Goal: Task Accomplishment & Management: Complete application form

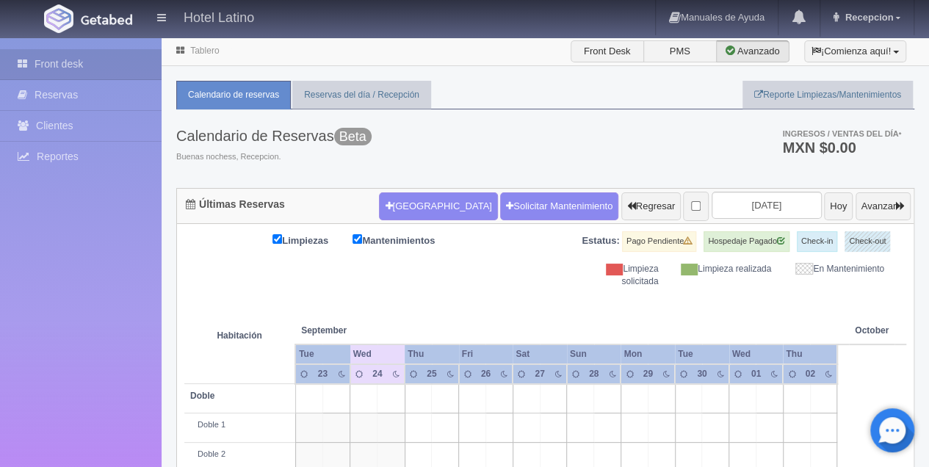
click at [540, 393] on td at bounding box center [553, 398] width 27 height 29
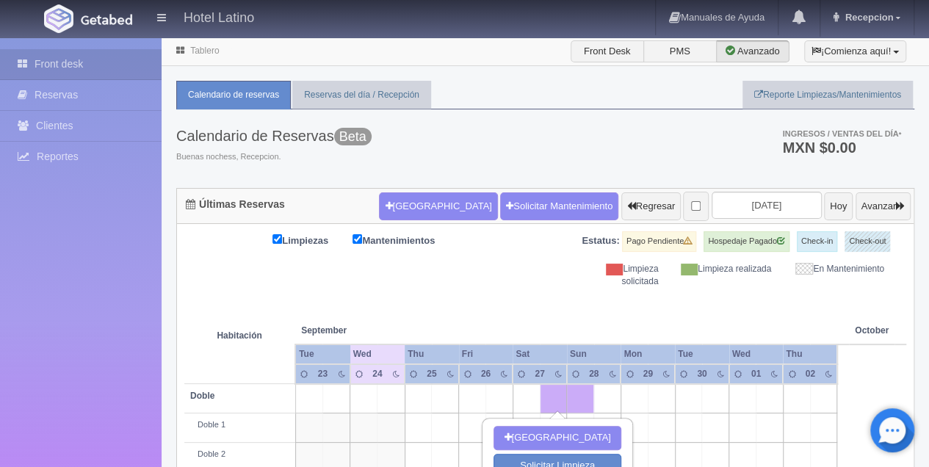
click at [524, 399] on td at bounding box center [525, 398] width 27 height 29
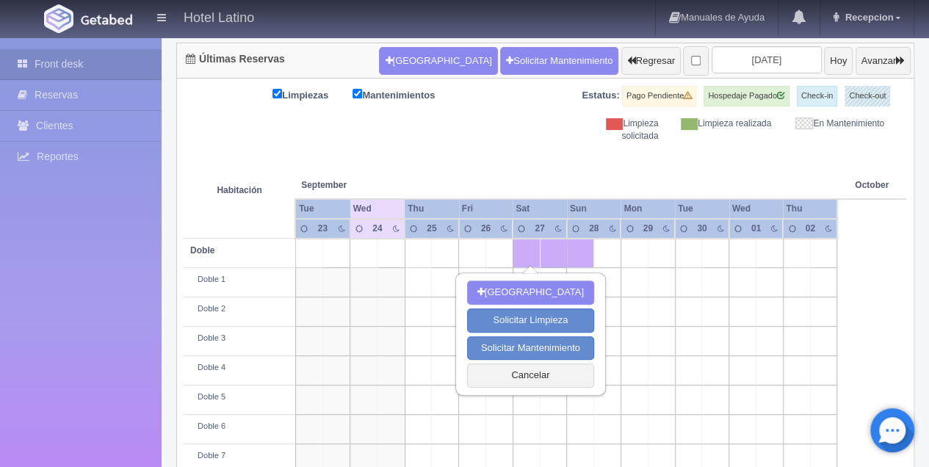
scroll to position [147, 0]
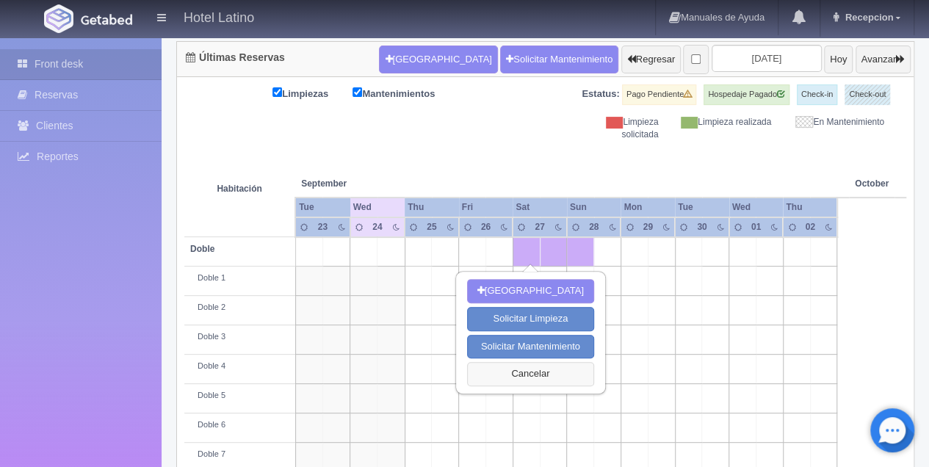
click at [531, 372] on button "Cancelar" at bounding box center [530, 374] width 127 height 24
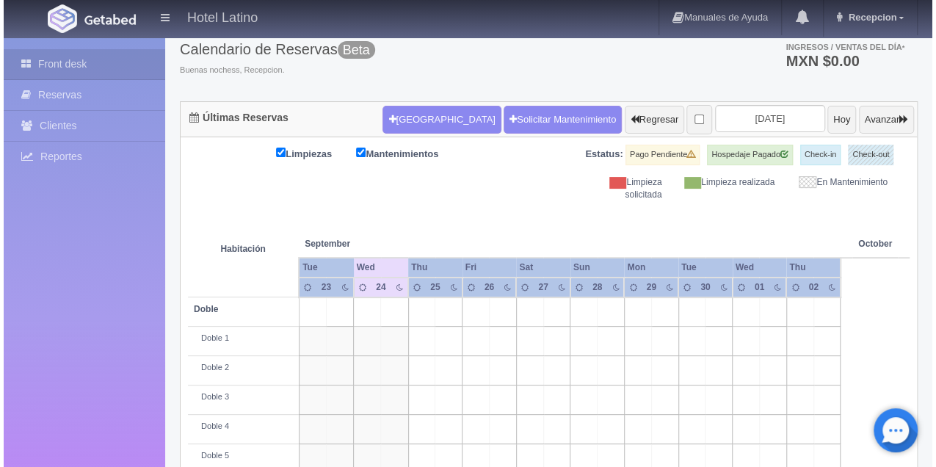
scroll to position [0, 0]
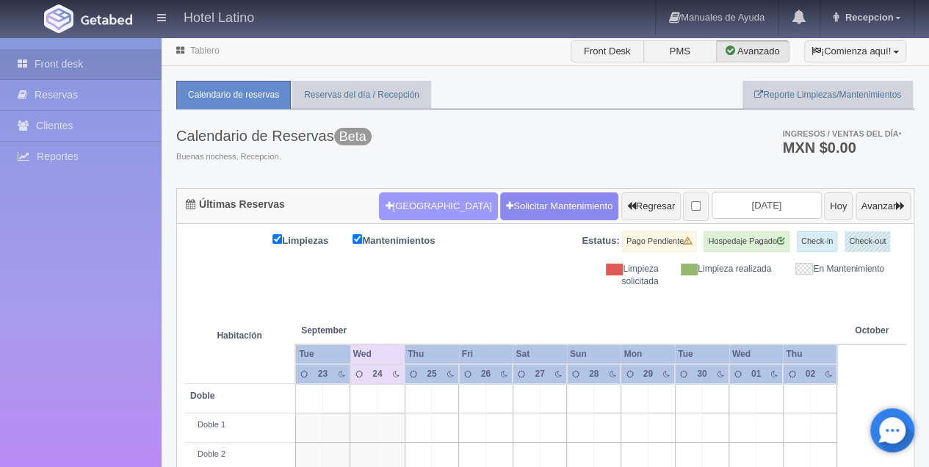
click at [405, 210] on button "[GEOGRAPHIC_DATA]" at bounding box center [438, 206] width 118 height 28
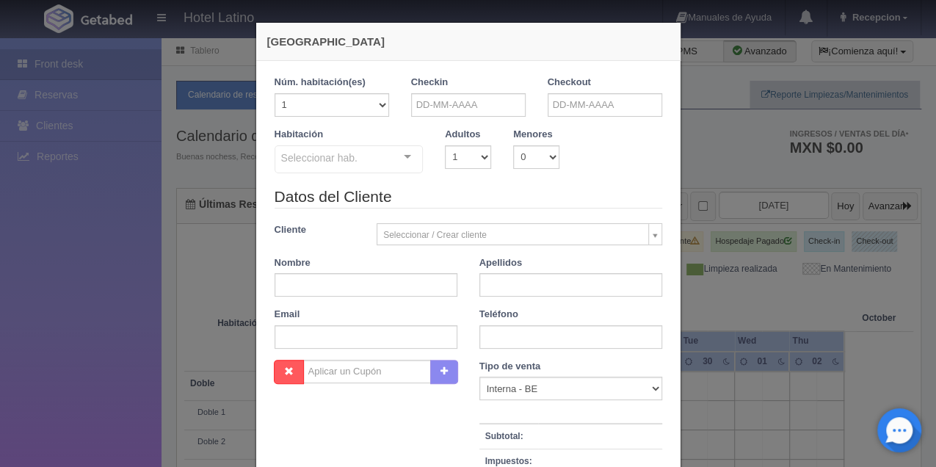
checkbox input "false"
click at [479, 105] on input "text" at bounding box center [468, 104] width 115 height 23
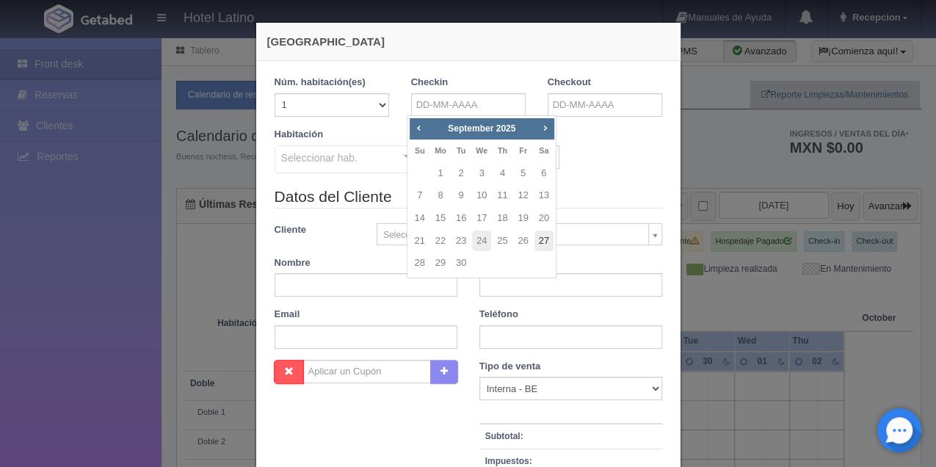
click at [544, 239] on link "27" at bounding box center [543, 241] width 19 height 21
type input "27-09-2025"
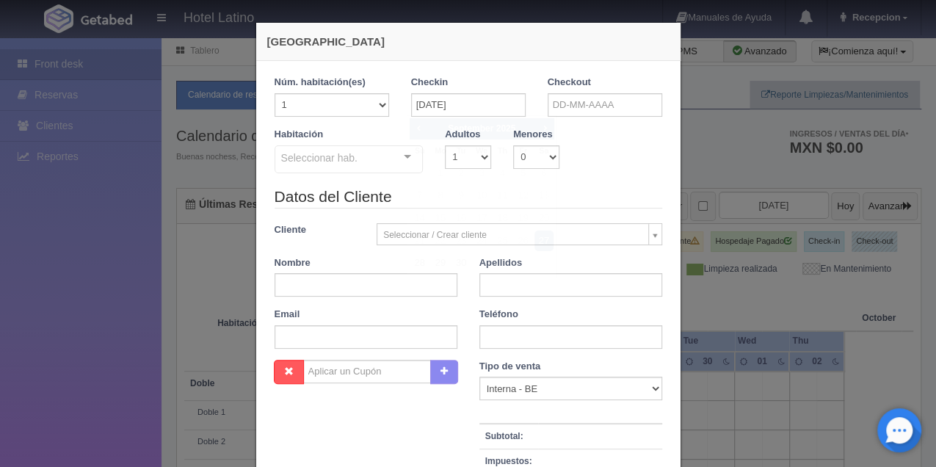
checkbox input "false"
click at [559, 108] on input "text" at bounding box center [605, 104] width 115 height 23
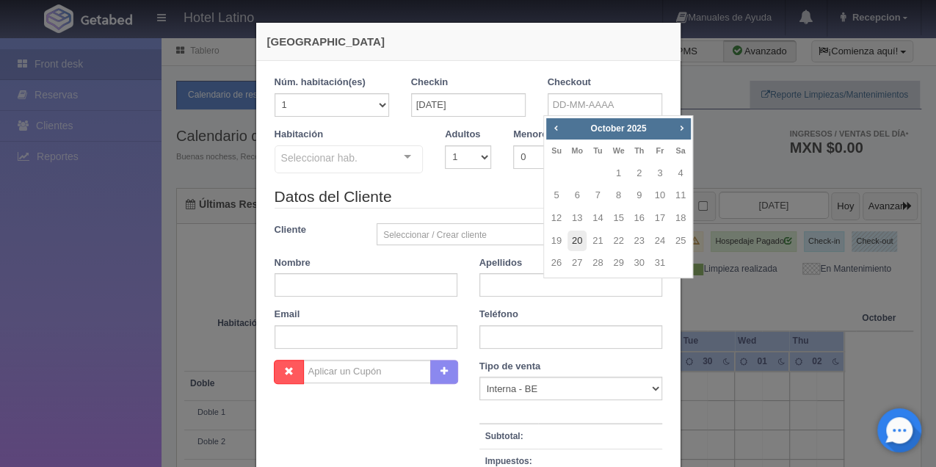
click at [580, 236] on link "20" at bounding box center [576, 241] width 19 height 21
type input "20-10-2025"
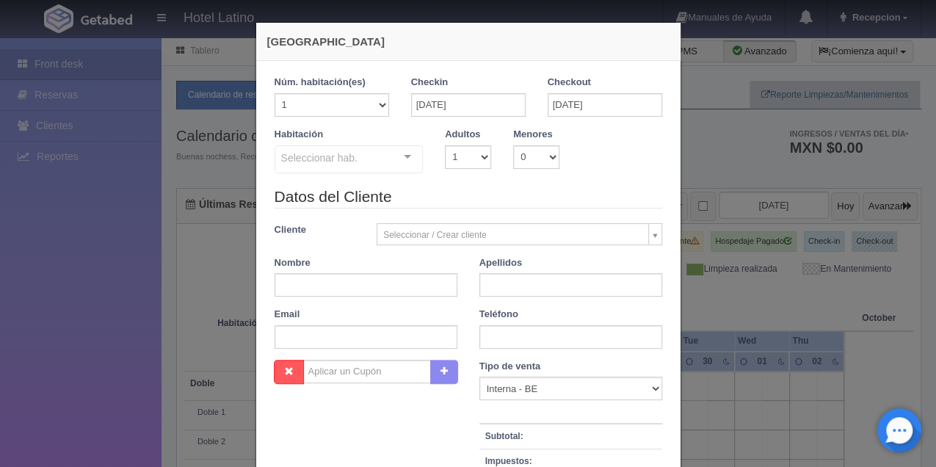
checkbox input "false"
click at [562, 106] on input "20-10-2025" at bounding box center [605, 104] width 115 height 23
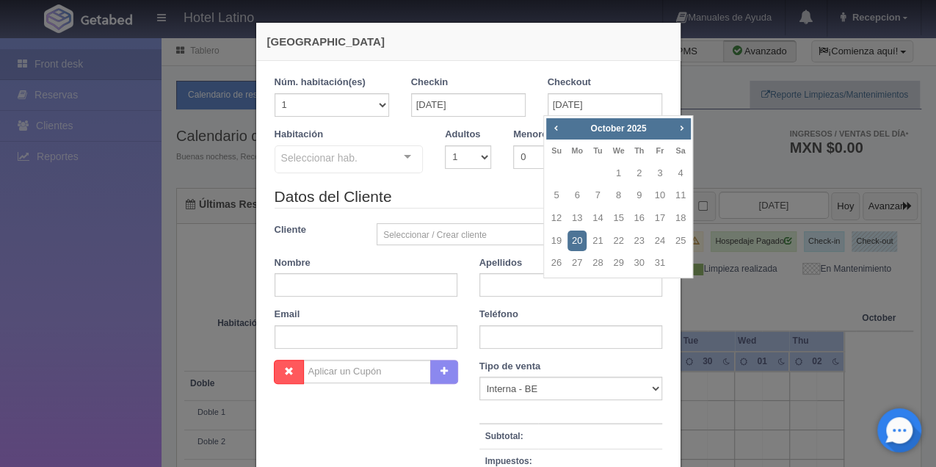
click at [557, 118] on div "Prev Next October 2025" at bounding box center [618, 129] width 145 height 22
click at [550, 122] on span "Prev" at bounding box center [556, 128] width 12 height 12
click at [575, 260] on link "29" at bounding box center [576, 263] width 19 height 21
type input "29-09-2025"
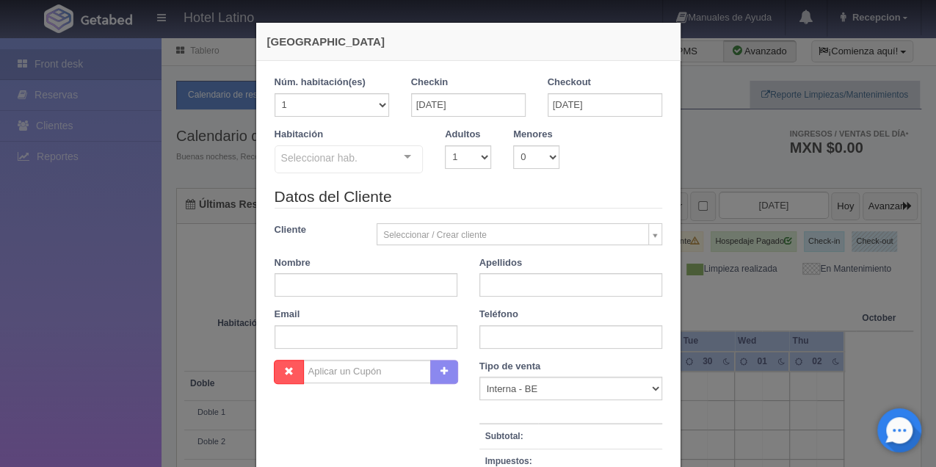
checkbox input "false"
click at [480, 153] on select "1 2 3 4 5 6 7 8 9 10" at bounding box center [468, 156] width 46 height 23
select select "2"
click at [445, 145] on select "1 2 3 4 5 6 7 8 9 10" at bounding box center [468, 156] width 46 height 23
click at [405, 156] on div at bounding box center [407, 157] width 29 height 22
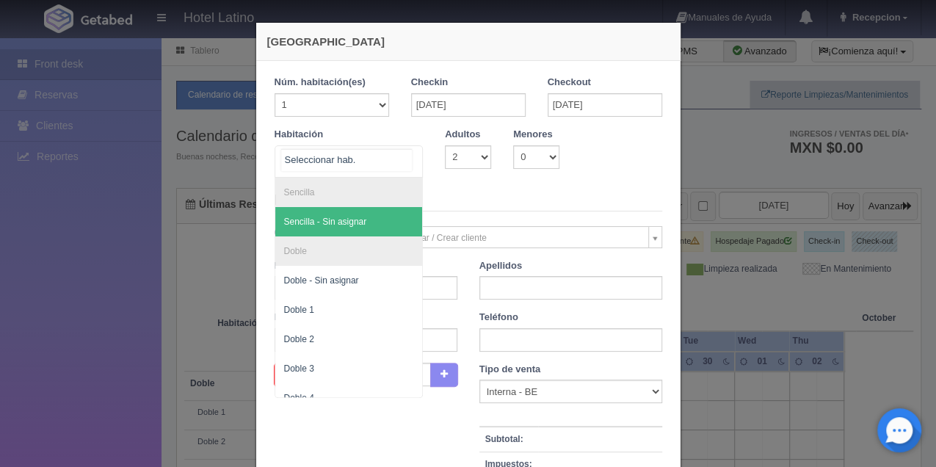
click at [371, 216] on span "Sencilla - Sin asignar" at bounding box center [349, 221] width 148 height 29
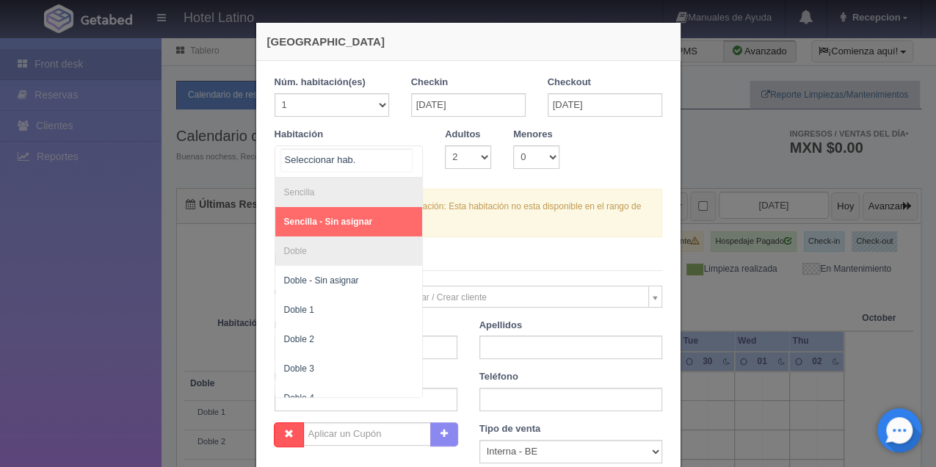
click at [407, 154] on div at bounding box center [407, 157] width 29 height 22
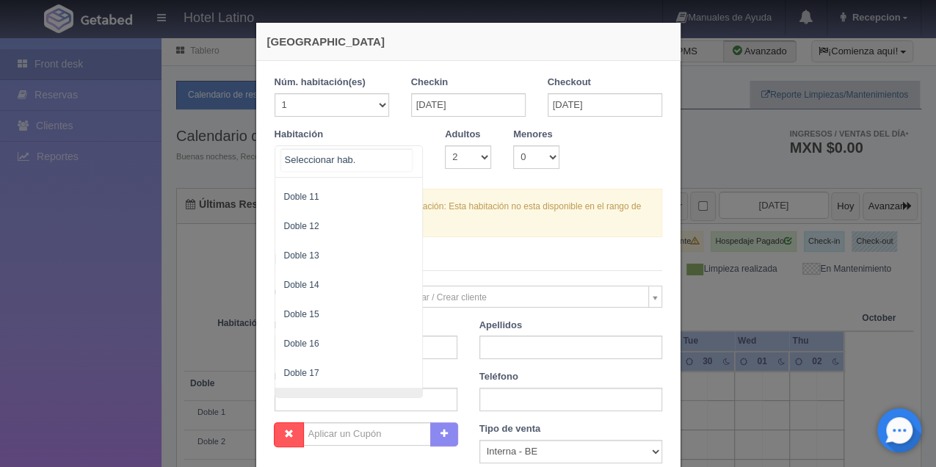
scroll to position [538, 0]
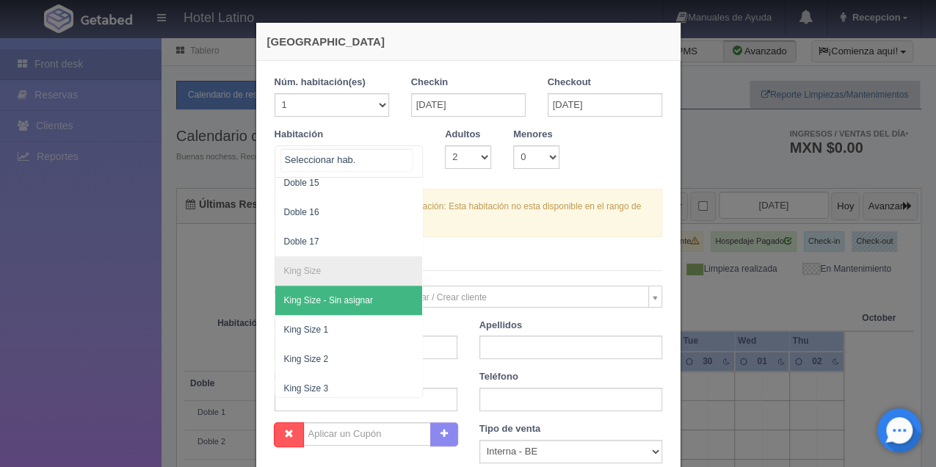
click at [336, 290] on span "King Size - Sin asignar" at bounding box center [349, 300] width 148 height 29
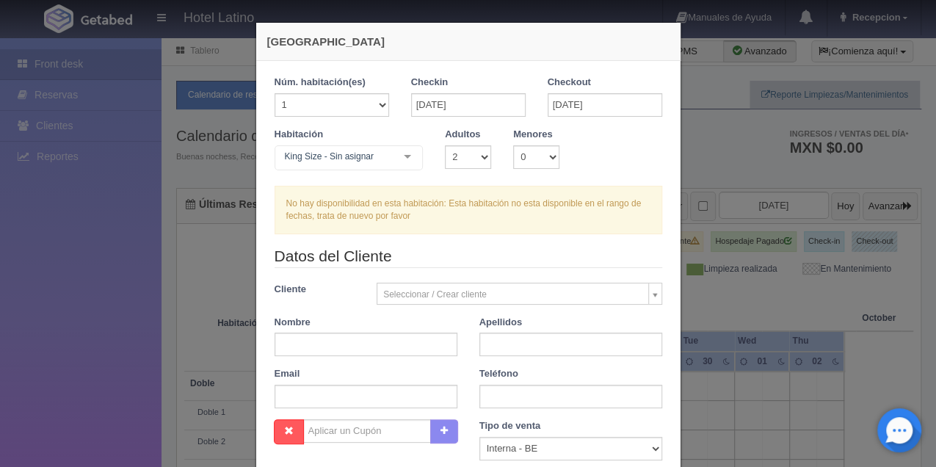
click at [405, 150] on div at bounding box center [407, 157] width 29 height 22
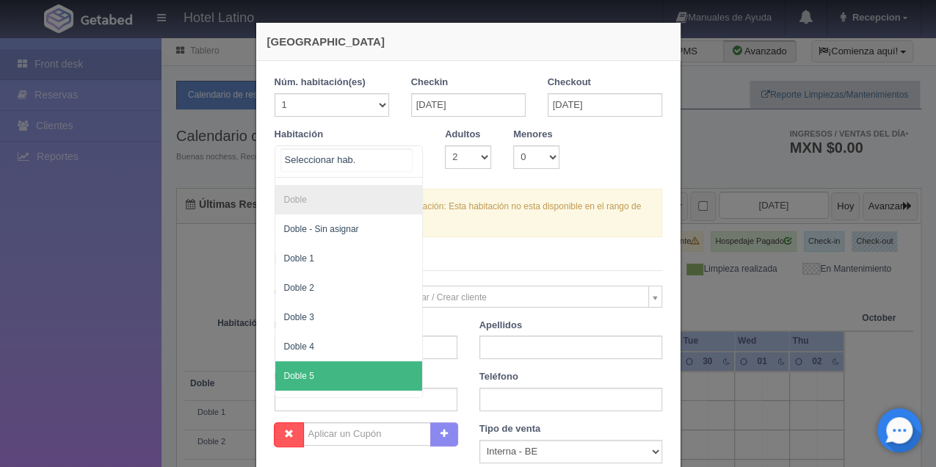
scroll to position [48, 0]
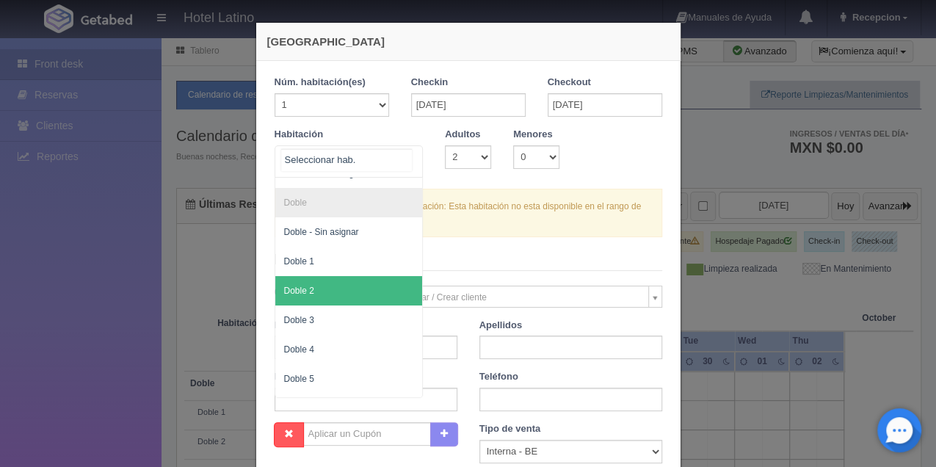
click at [363, 288] on span "Doble 2" at bounding box center [349, 290] width 148 height 29
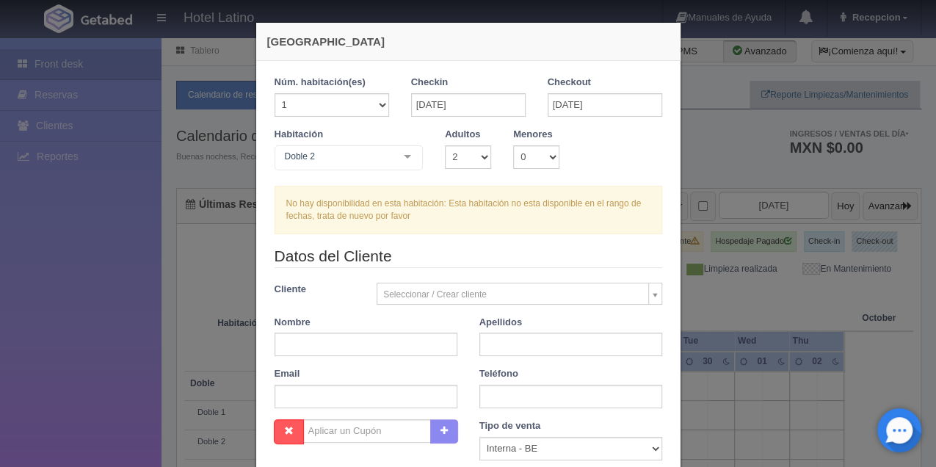
checkbox input "false"
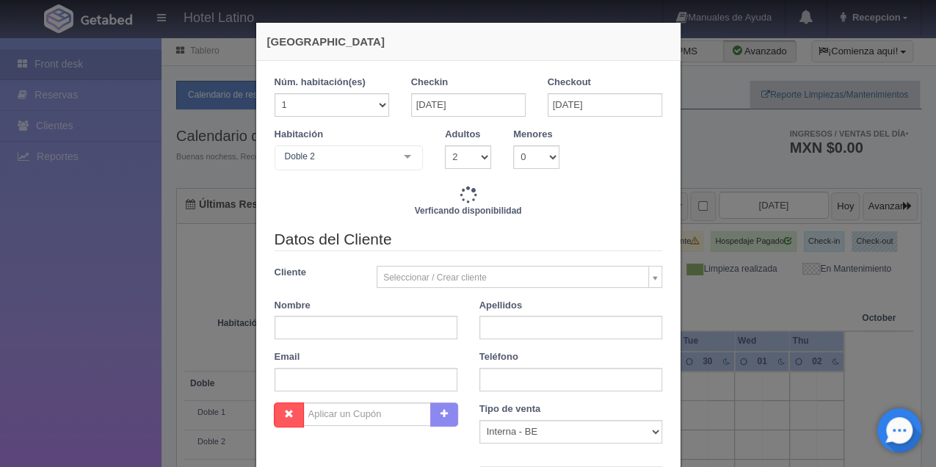
type input "1540.00"
checkbox input "false"
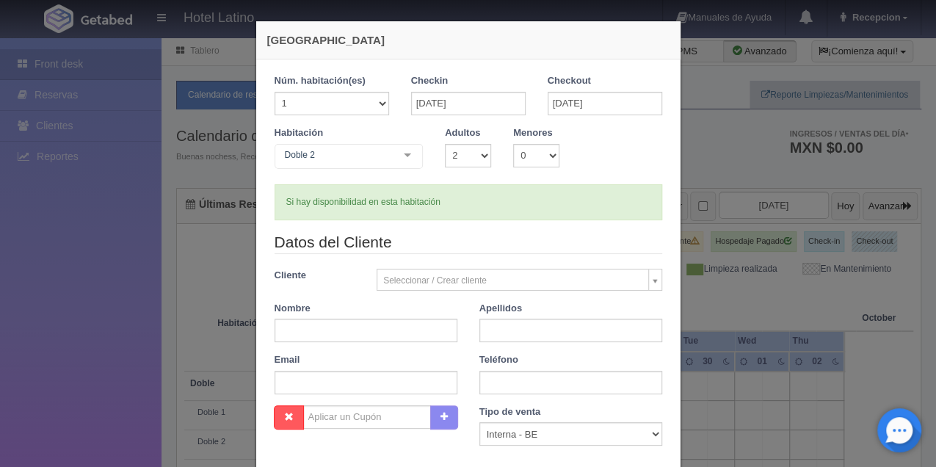
scroll to position [0, 0]
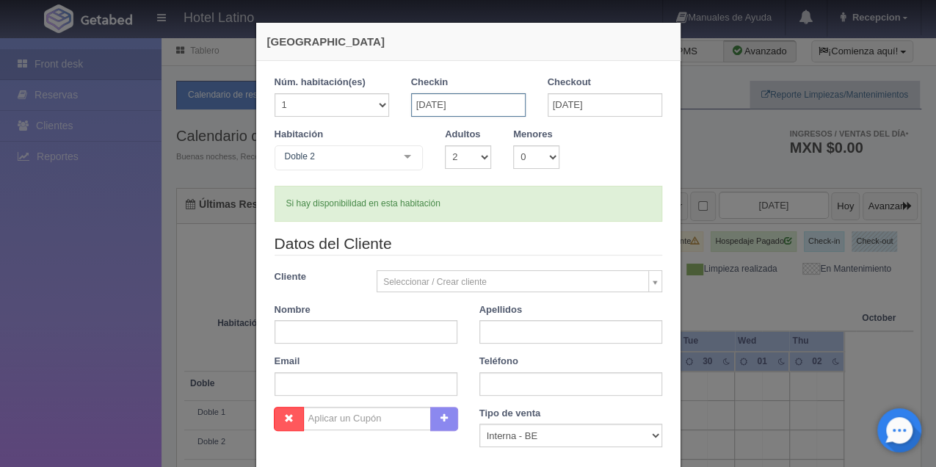
click at [451, 109] on input "27-09-2025" at bounding box center [468, 104] width 115 height 23
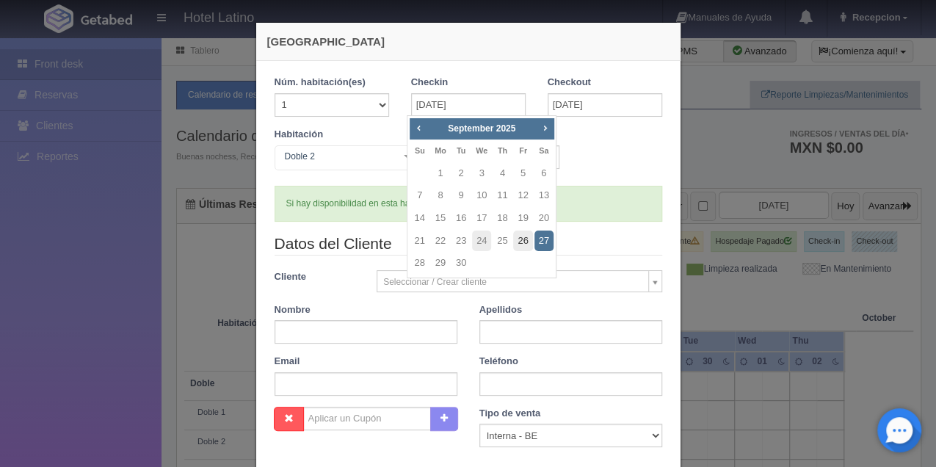
click at [521, 236] on link "26" at bounding box center [522, 241] width 19 height 21
type input "26-09-2025"
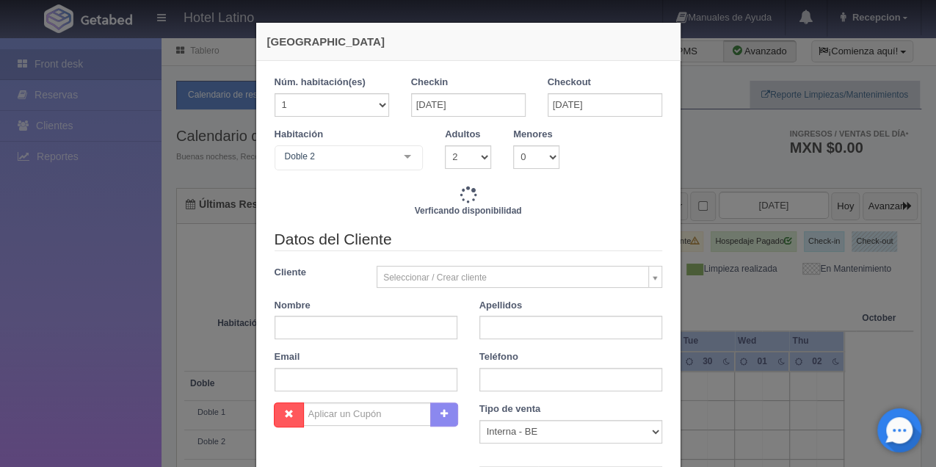
checkbox input "false"
type input "2310.00"
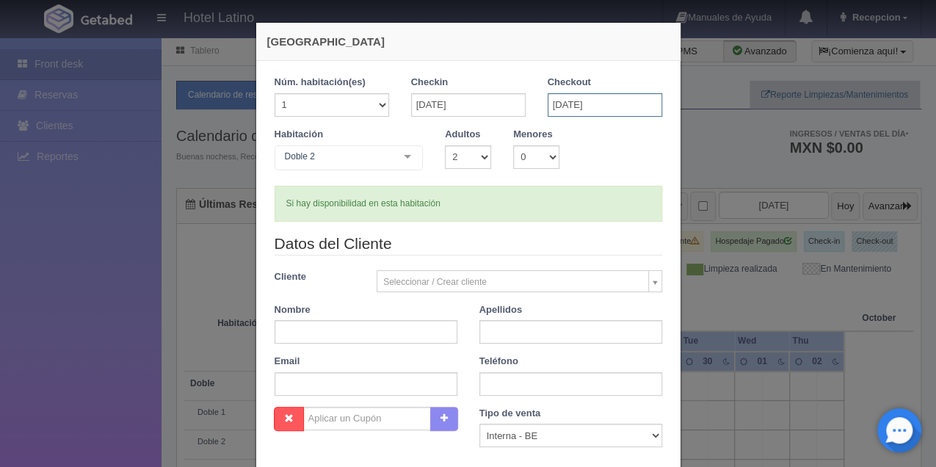
click at [566, 104] on input "29-09-2025" at bounding box center [605, 104] width 115 height 23
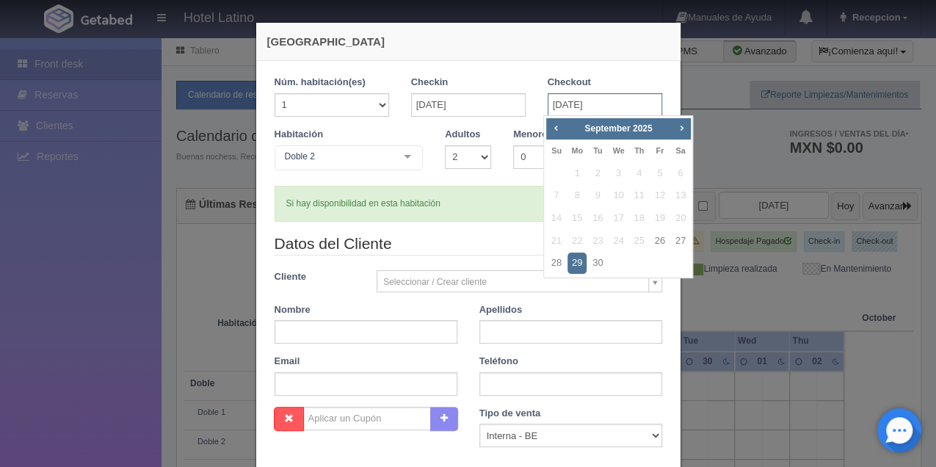
checkbox input "false"
click at [562, 257] on link "28" at bounding box center [556, 263] width 19 height 21
type input "28-09-2025"
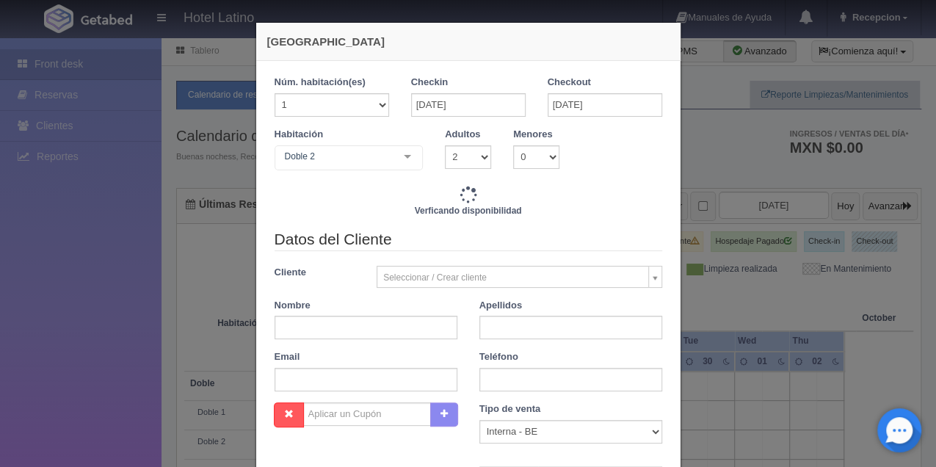
checkbox input "false"
type input "1540.00"
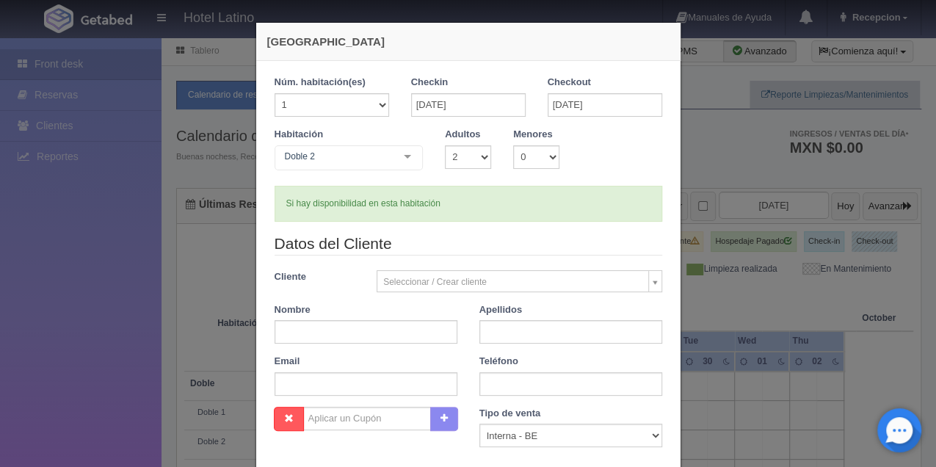
checkbox input "false"
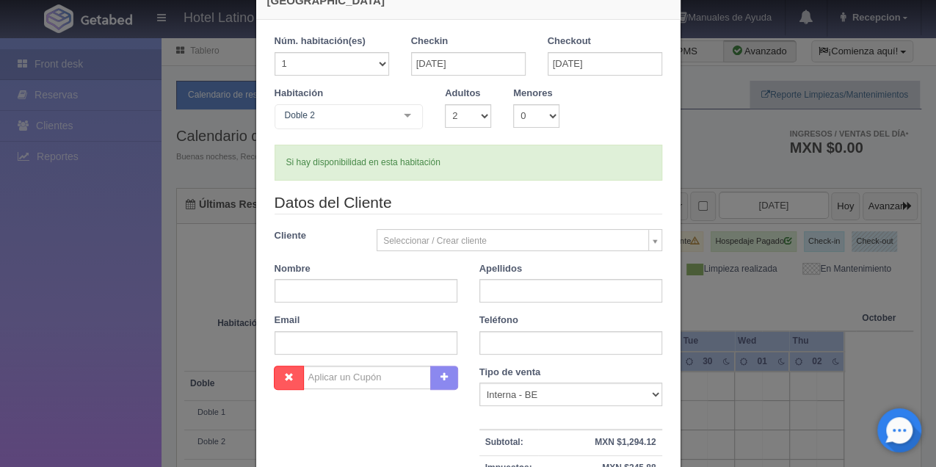
scroll to position [98, 0]
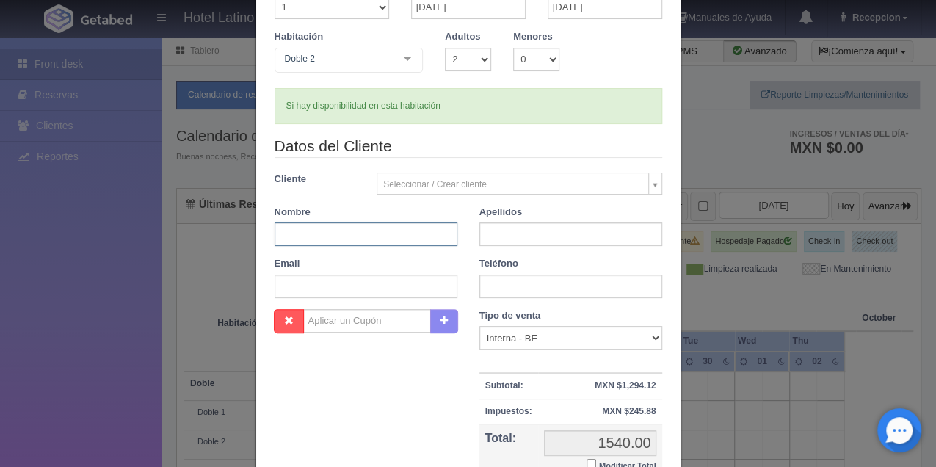
click at [346, 231] on input "text" at bounding box center [366, 233] width 183 height 23
type input "pedro"
click at [529, 233] on input "text" at bounding box center [570, 233] width 183 height 23
type input "silva"
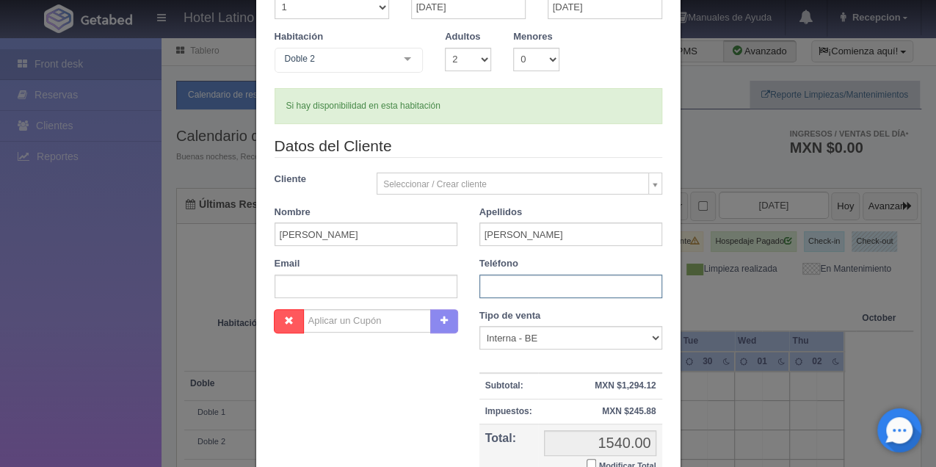
click at [497, 275] on input "text" at bounding box center [570, 286] width 183 height 23
type input "6141625205"
click at [652, 341] on select "Correo Electronico Interna - BE Llamada OTA Externa Otro WALK IN" at bounding box center [570, 337] width 183 height 23
select select "phone"
click at [479, 326] on select "Correo Electronico Interna - BE Llamada OTA Externa Otro WALK IN" at bounding box center [570, 337] width 183 height 23
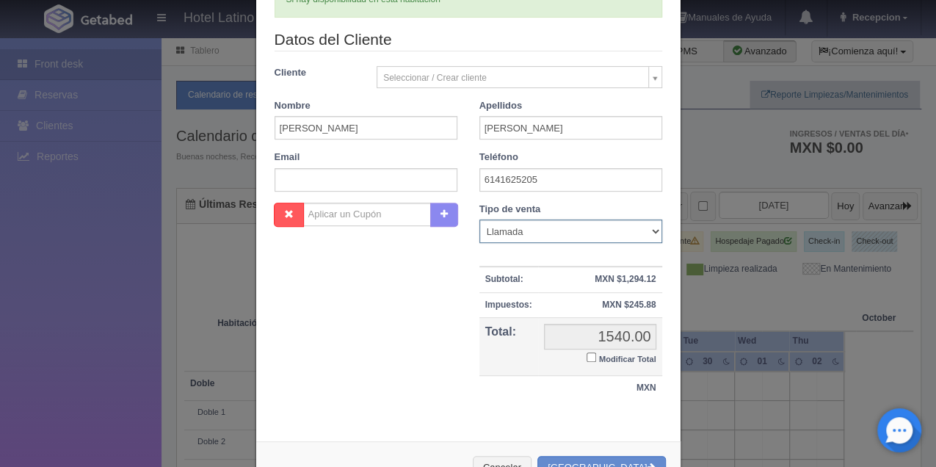
scroll to position [251, 0]
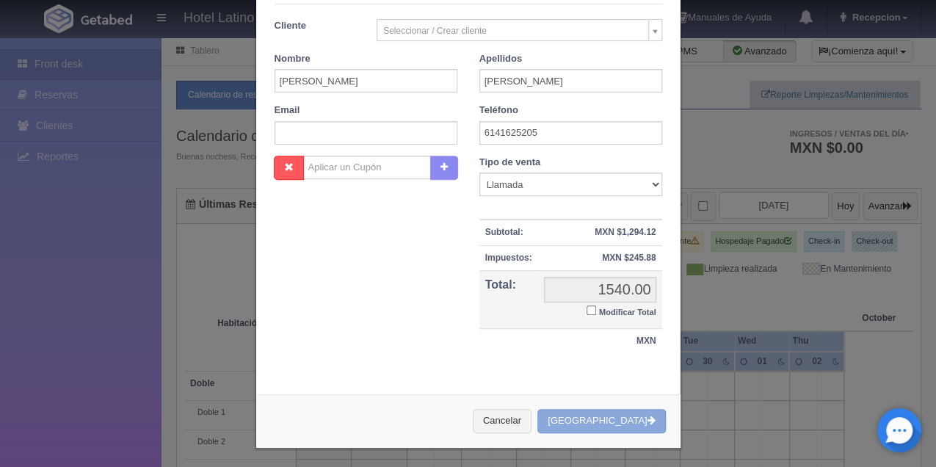
click at [606, 410] on button "[GEOGRAPHIC_DATA]" at bounding box center [601, 421] width 128 height 24
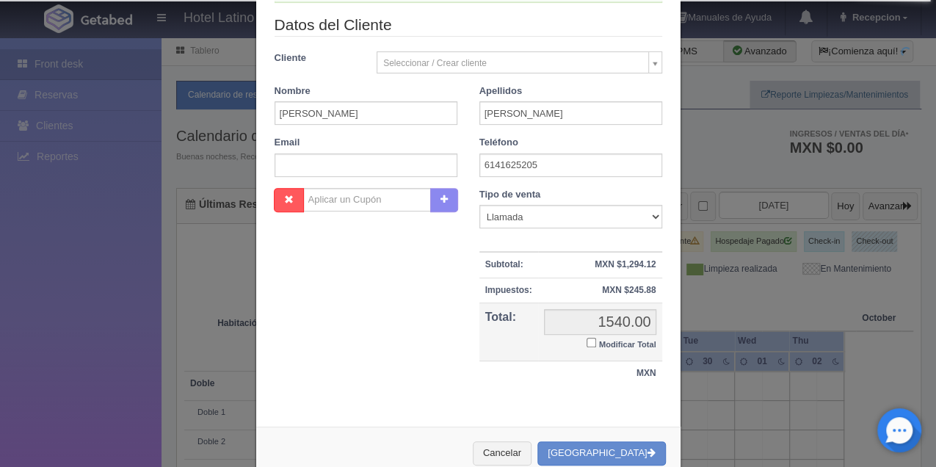
scroll to position [202, 0]
